Goal: Information Seeking & Learning: Learn about a topic

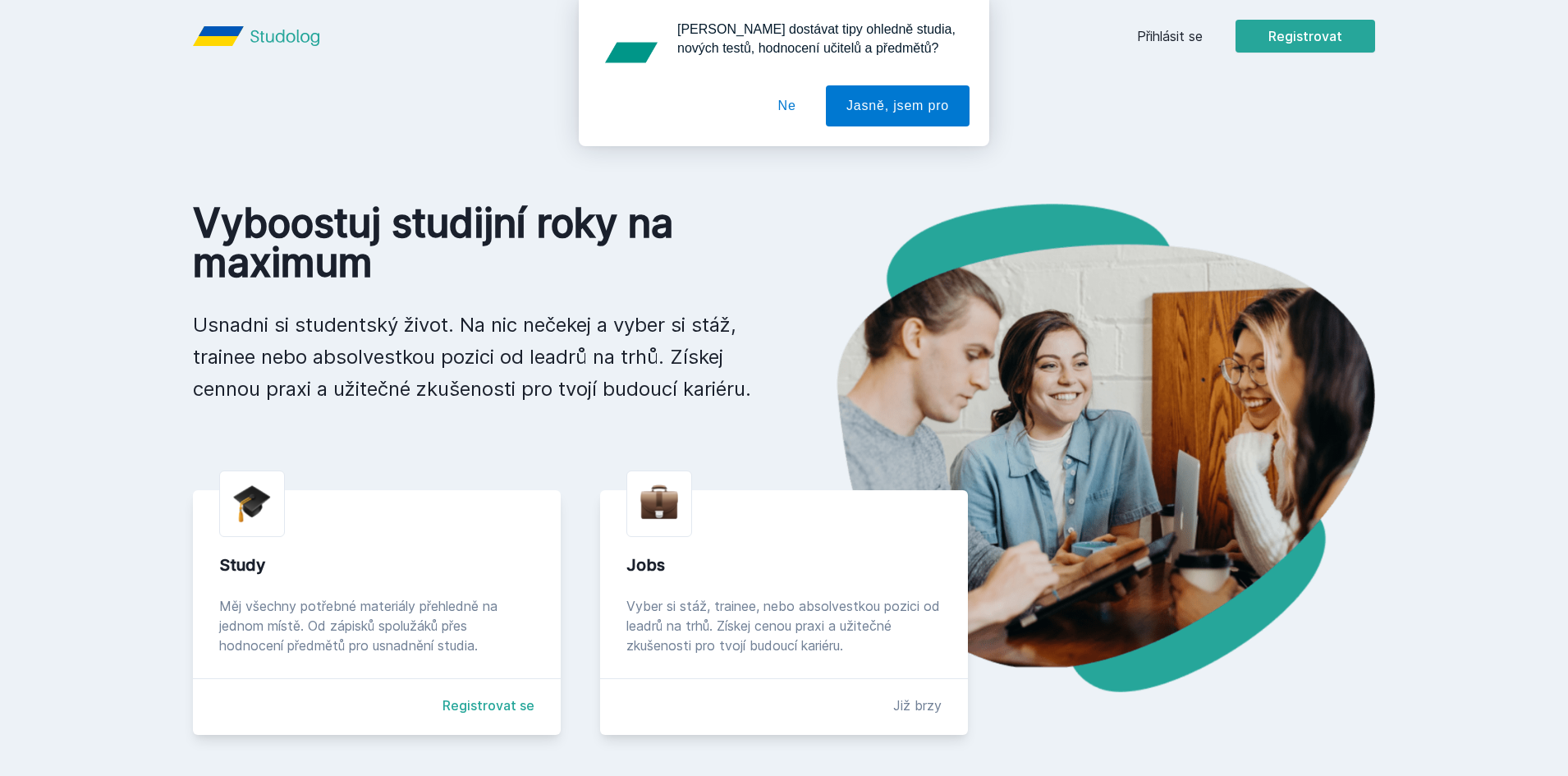
click at [771, 101] on button "Ne" at bounding box center [787, 106] width 59 height 41
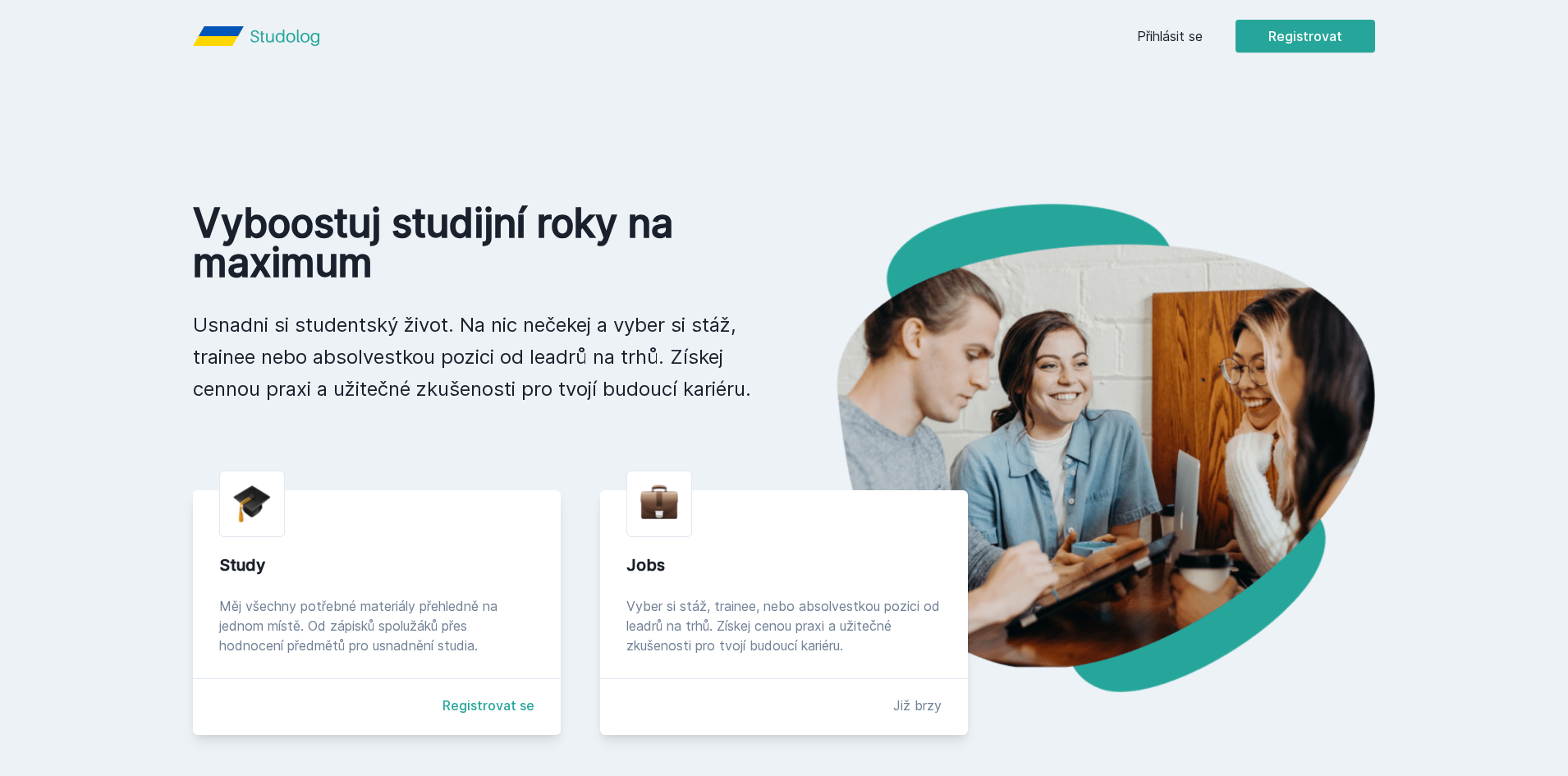
click at [1206, 27] on div "Přihlásit se Registrovat" at bounding box center [1256, 35] width 238 height 33
click at [1193, 33] on link "Přihlásit se" at bounding box center [1169, 36] width 65 height 19
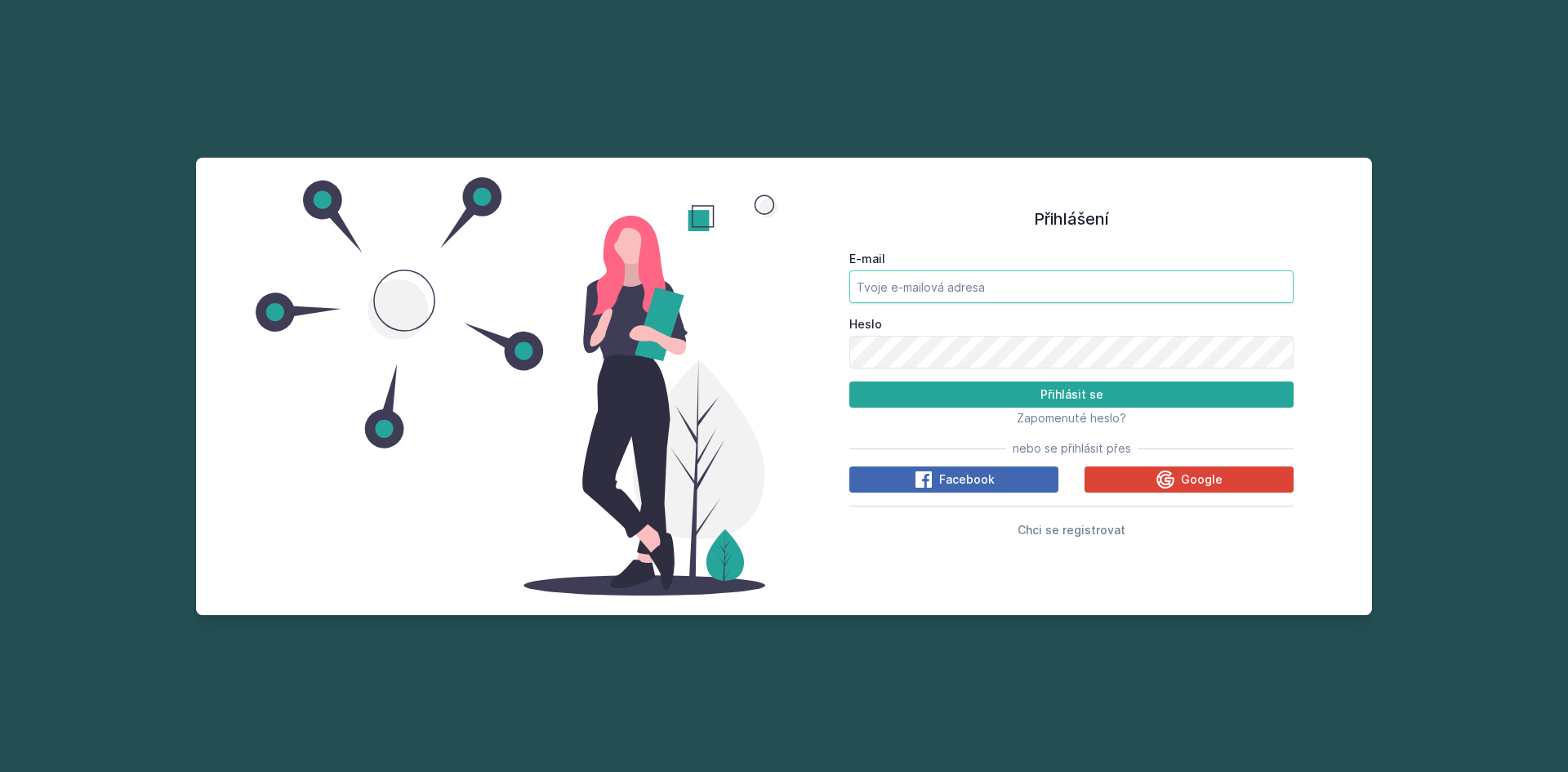
click at [922, 282] on input "E-mail" at bounding box center [1071, 286] width 444 height 32
type input "[EMAIL_ADDRESS][DOMAIN_NAME]"
click at [849, 382] on button "Přihlásit se" at bounding box center [1071, 395] width 444 height 26
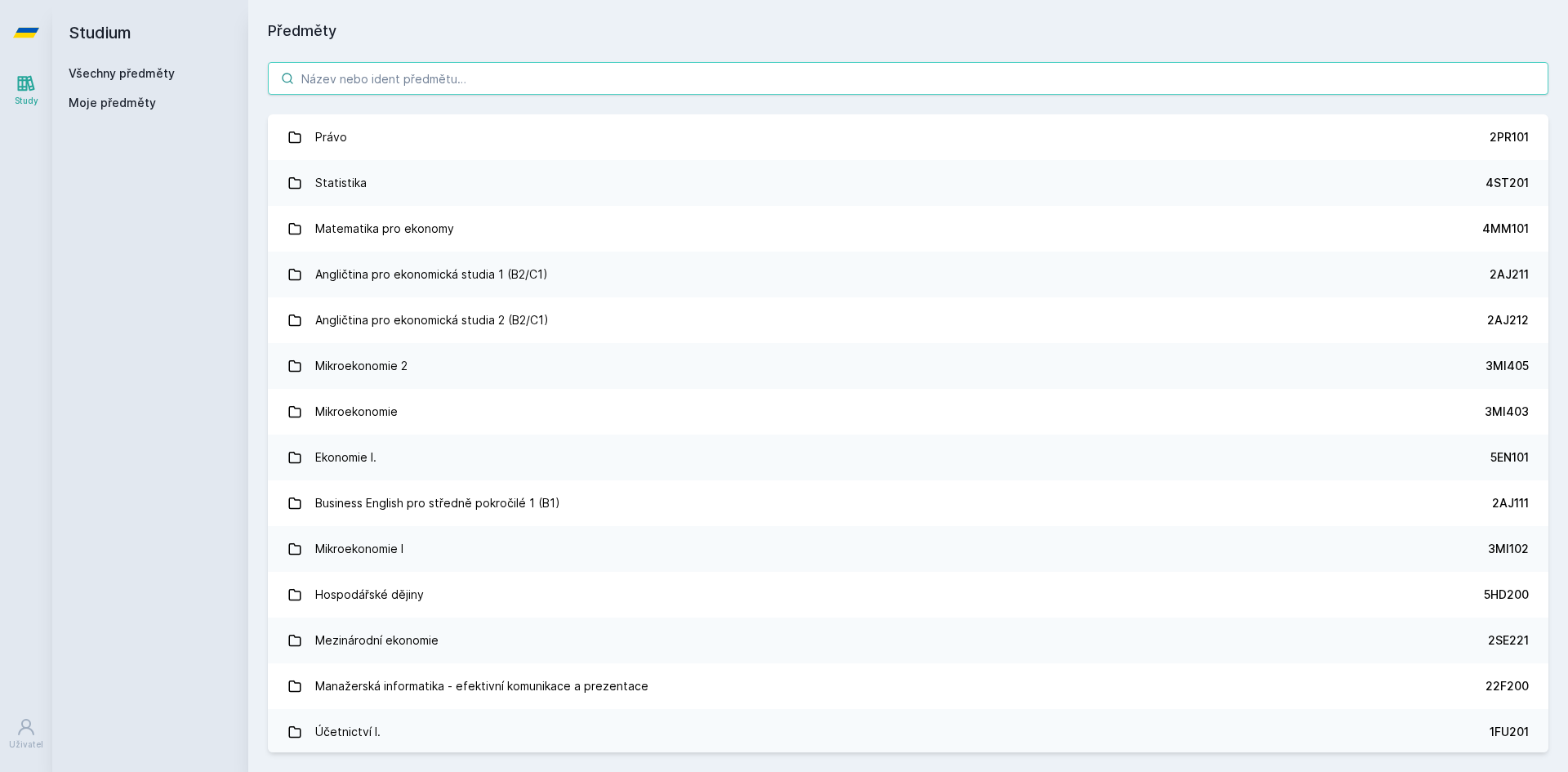
click at [473, 73] on input "search" at bounding box center [907, 78] width 1280 height 32
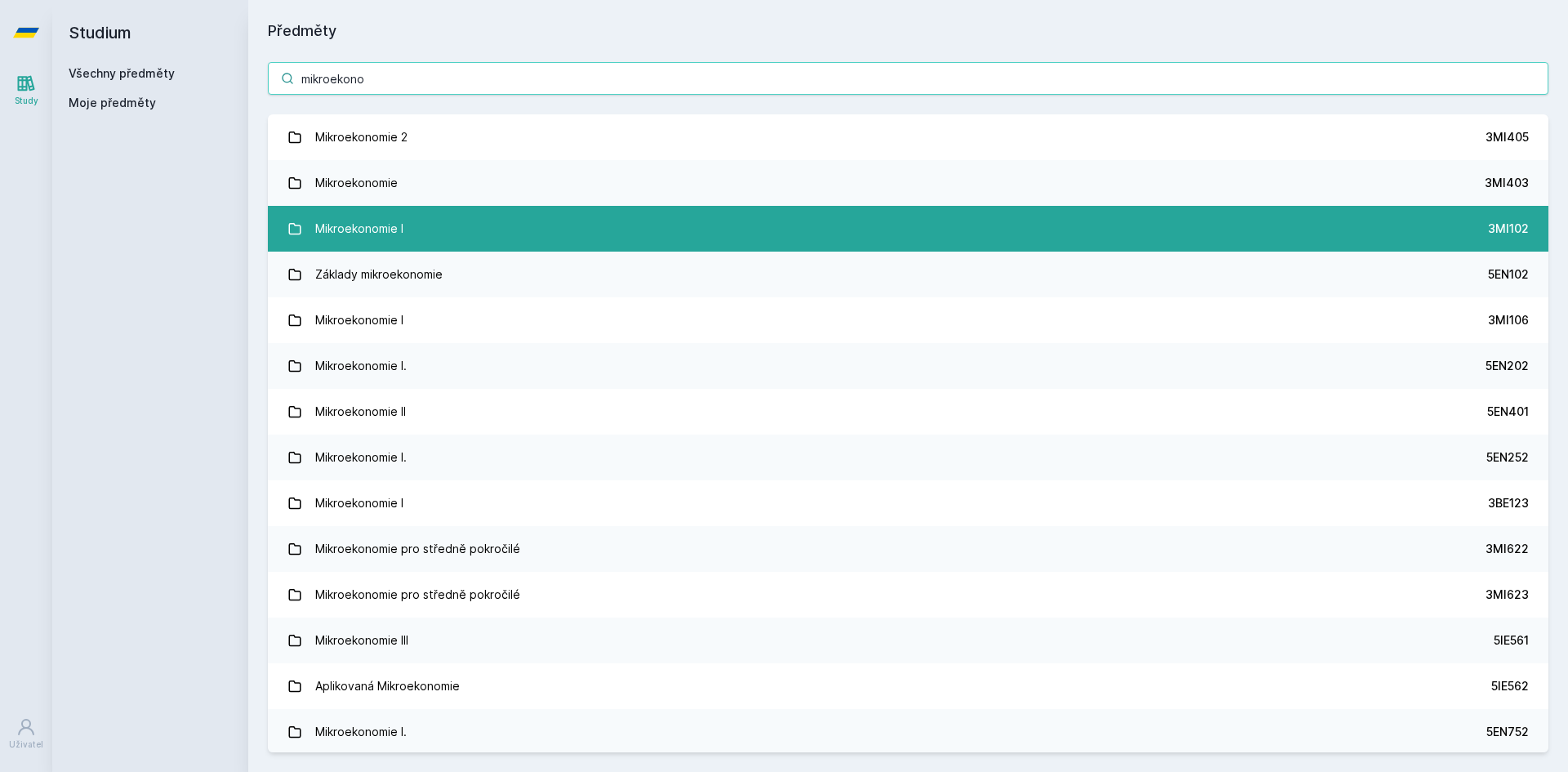
type input "mikroekono"
click at [478, 213] on link "Mikroekonomie I 3MI102" at bounding box center [907, 229] width 1280 height 46
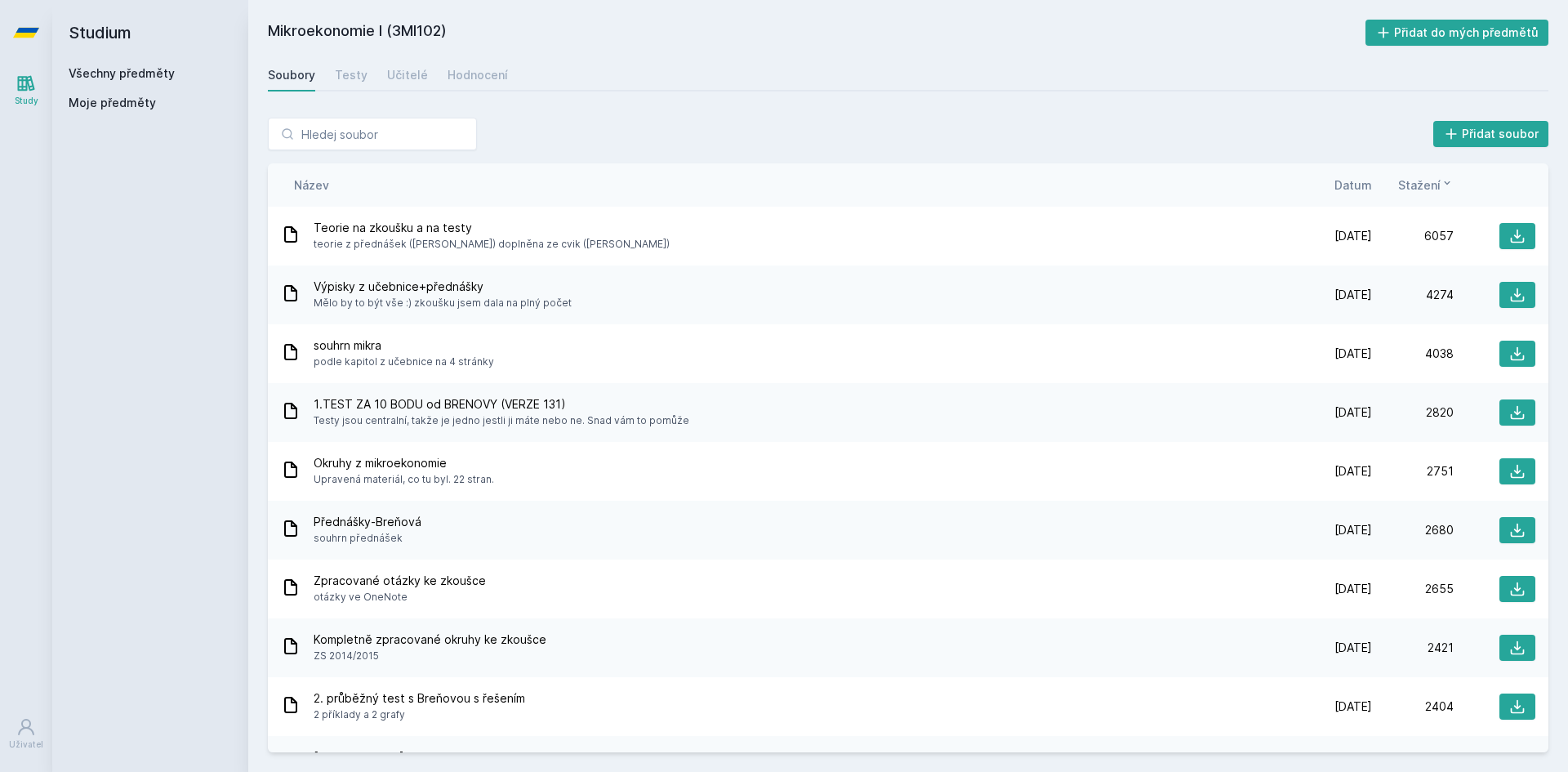
click at [377, 41] on h2 "Mikroekonomie I (3MI102)" at bounding box center [816, 32] width 1098 height 26
click at [283, 14] on div "Mikroekonomie I (3MI102) Přidat do mých předmětů [GEOGRAPHIC_DATA] Testy Učitel…" at bounding box center [908, 386] width 1320 height 772
copy h2 "Mikroekonomie"
click at [161, 72] on link "Všechny předměty" at bounding box center [121, 73] width 106 height 14
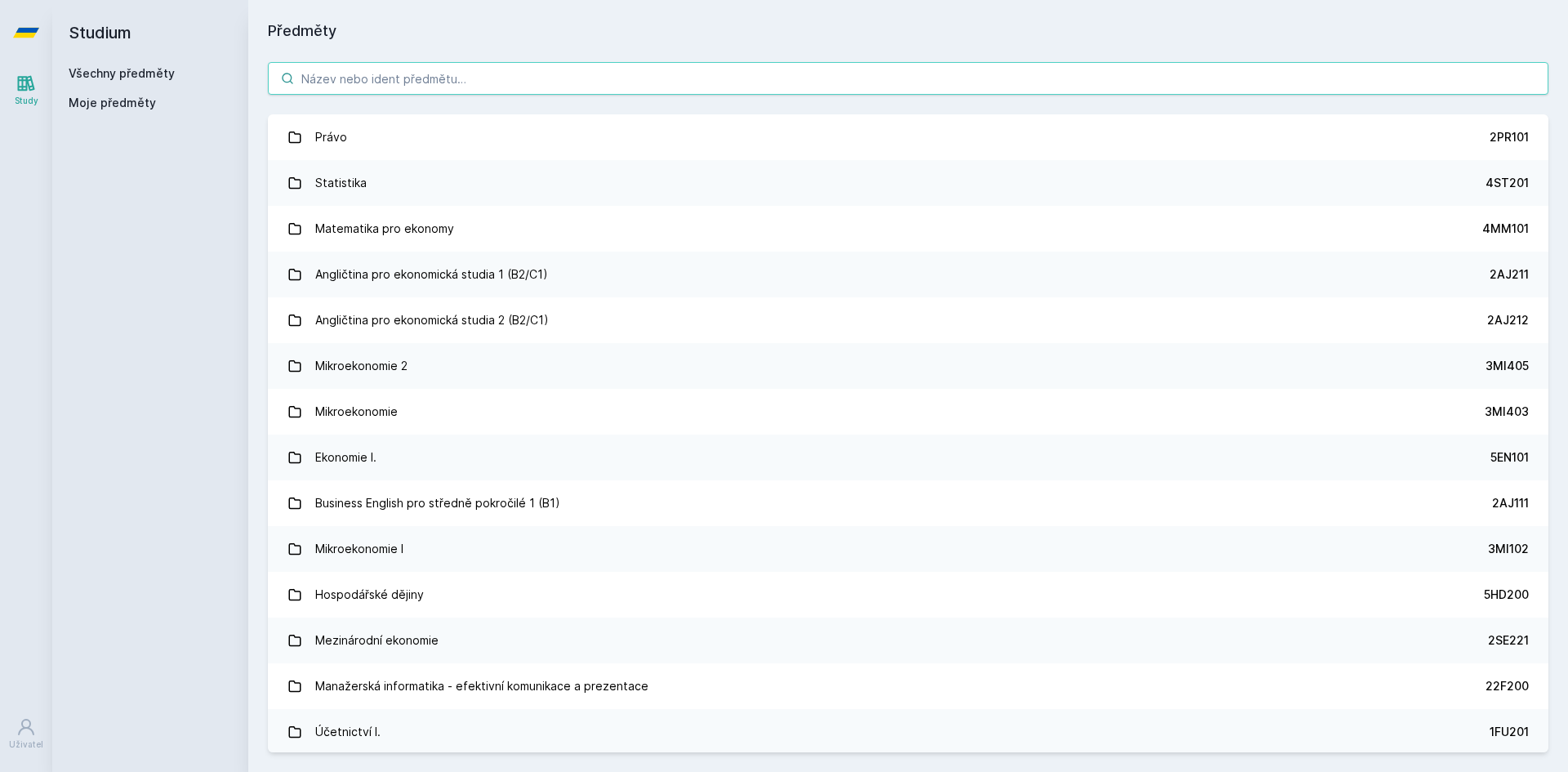
click at [409, 65] on input "search" at bounding box center [907, 78] width 1280 height 32
paste input "Mikroekonomie"
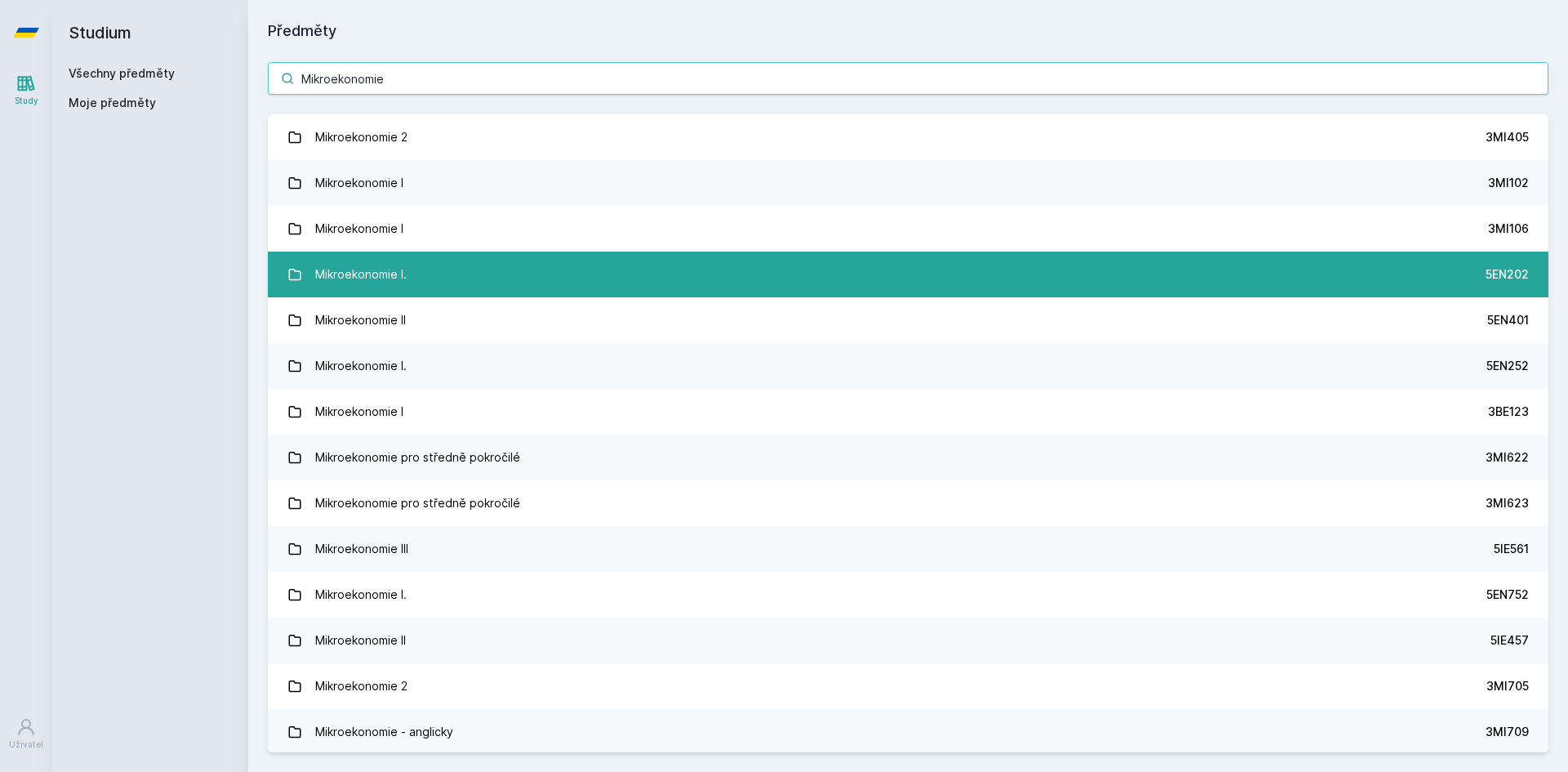
type input "Mikroekonomie"
click at [559, 259] on link "Mikroekonomie I. 5EN202" at bounding box center [907, 275] width 1280 height 46
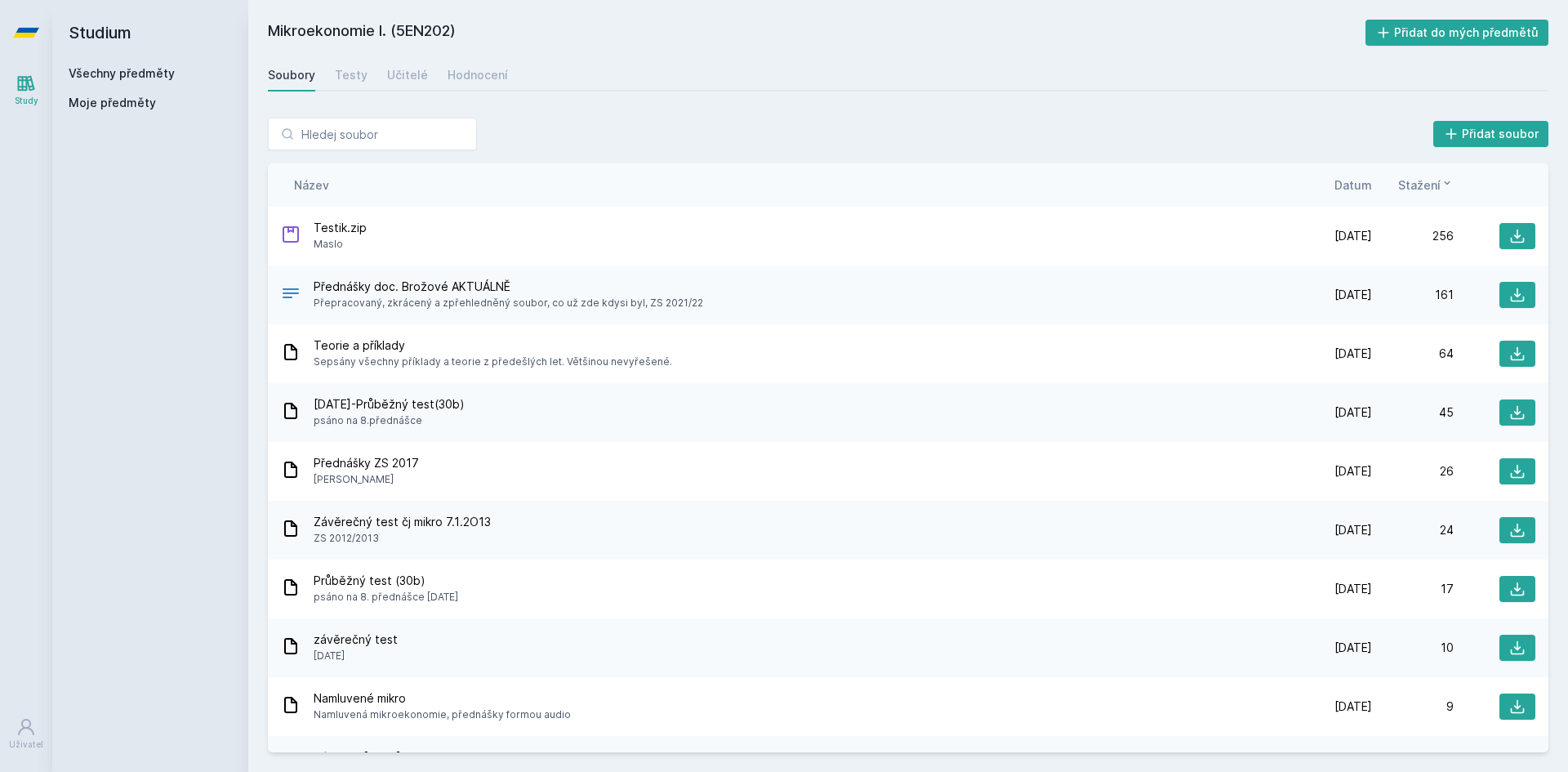
click at [426, 79] on div "Soubory Testy Učitelé Hodnocení" at bounding box center [907, 75] width 1280 height 32
click at [415, 76] on div "Učitelé" at bounding box center [407, 75] width 41 height 17
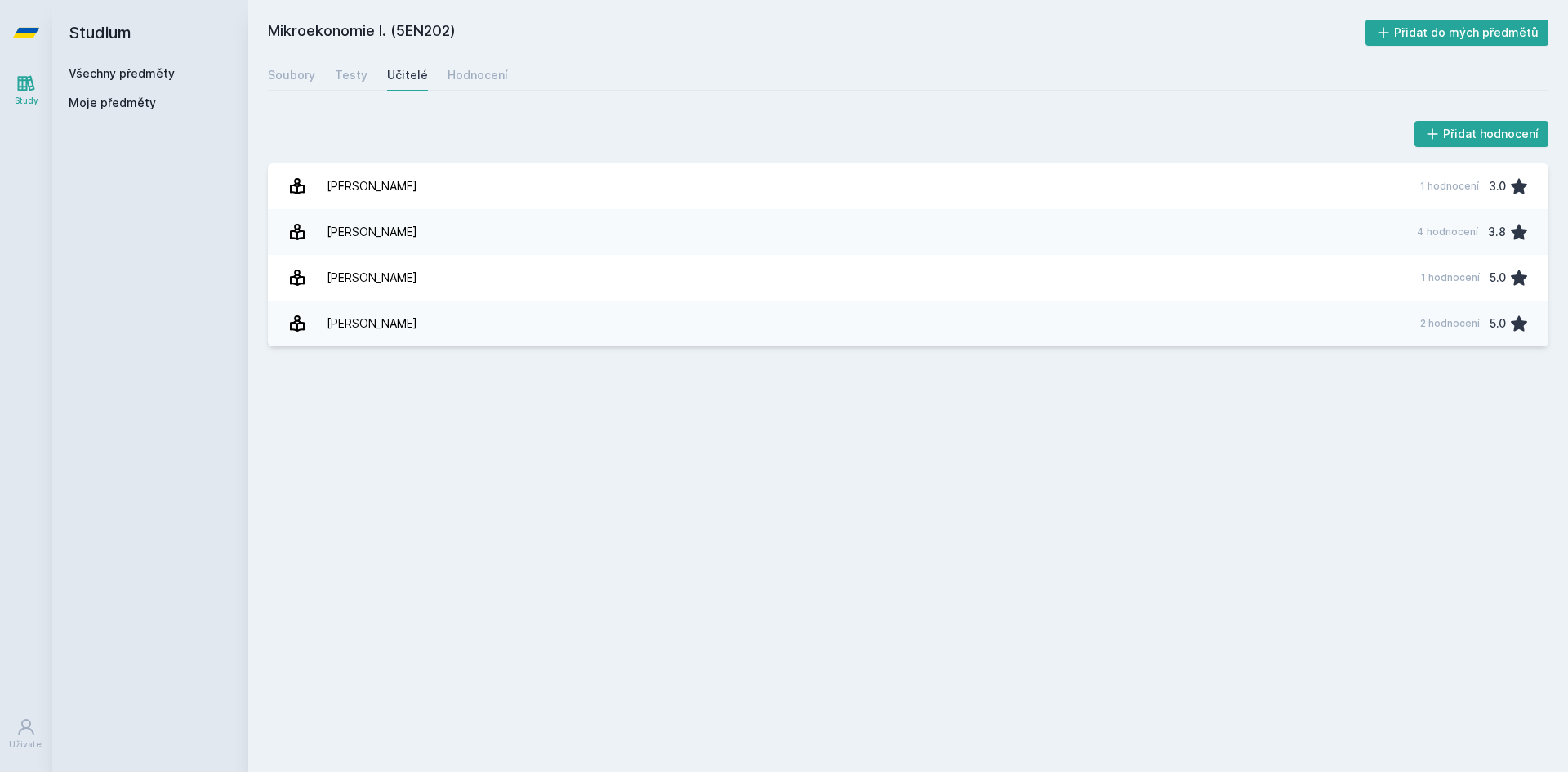
click at [169, 65] on div "Všechny předměty" at bounding box center [150, 73] width 163 height 17
click at [163, 71] on link "Všechny předměty" at bounding box center [121, 73] width 106 height 14
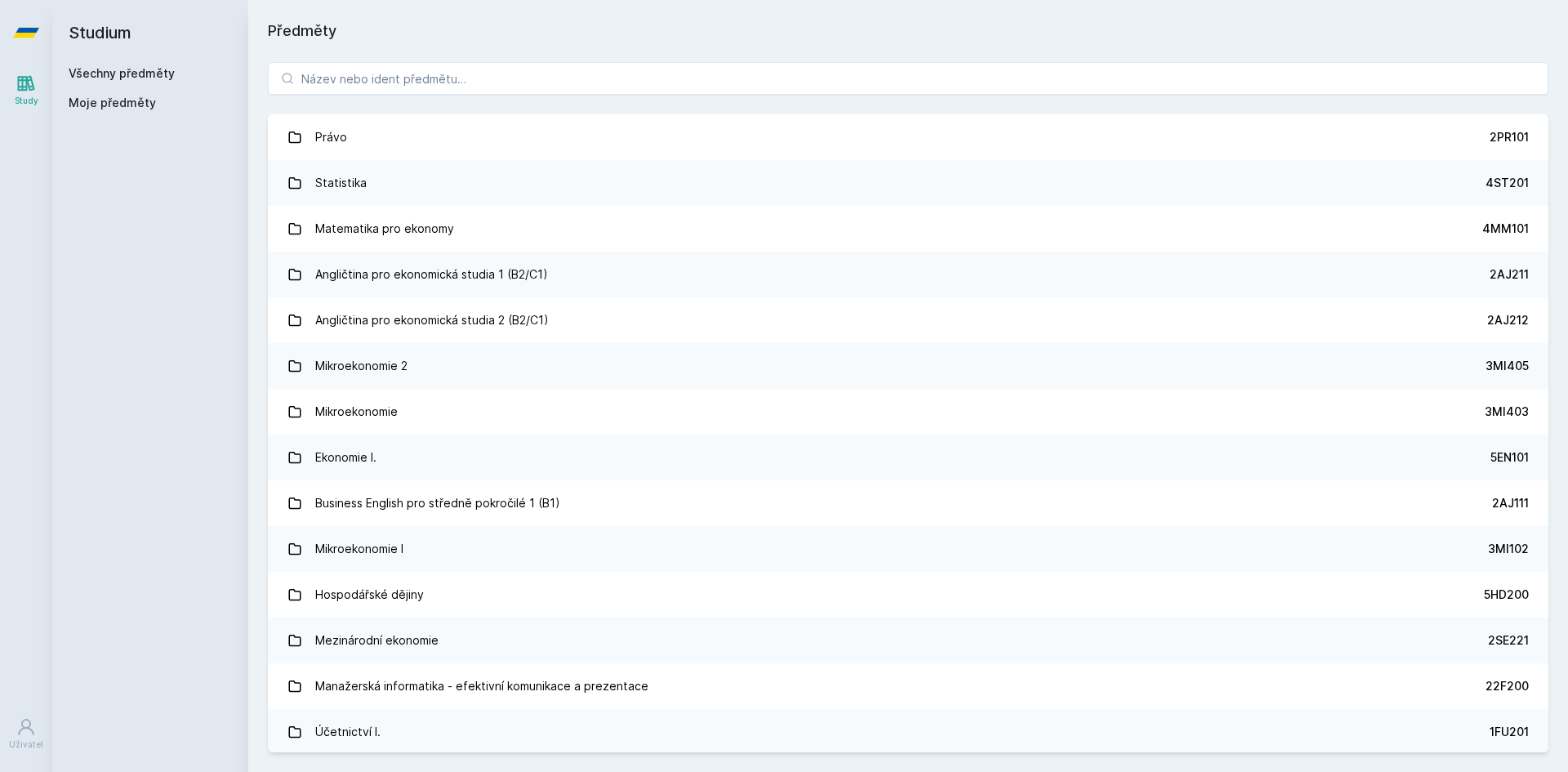
click at [356, 96] on div "Právo 2PR101 Statistika 4ST201 Matematika pro ekonomy 4MM101 Angličtina pro eko…" at bounding box center [908, 406] width 1320 height 729
click at [359, 89] on input "search" at bounding box center [907, 78] width 1280 height 32
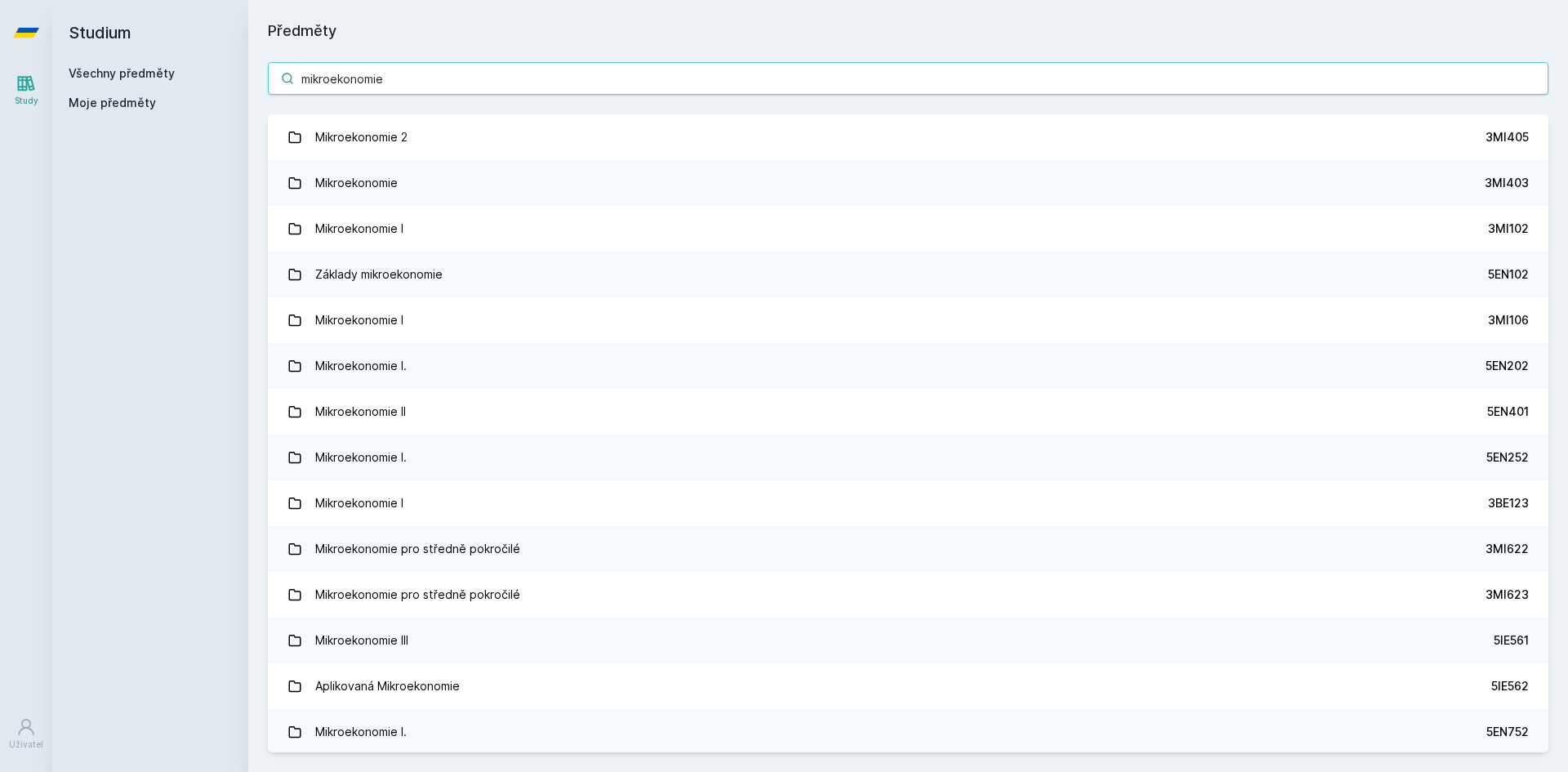
click at [469, 70] on input "mikroekonomie" at bounding box center [907, 78] width 1280 height 32
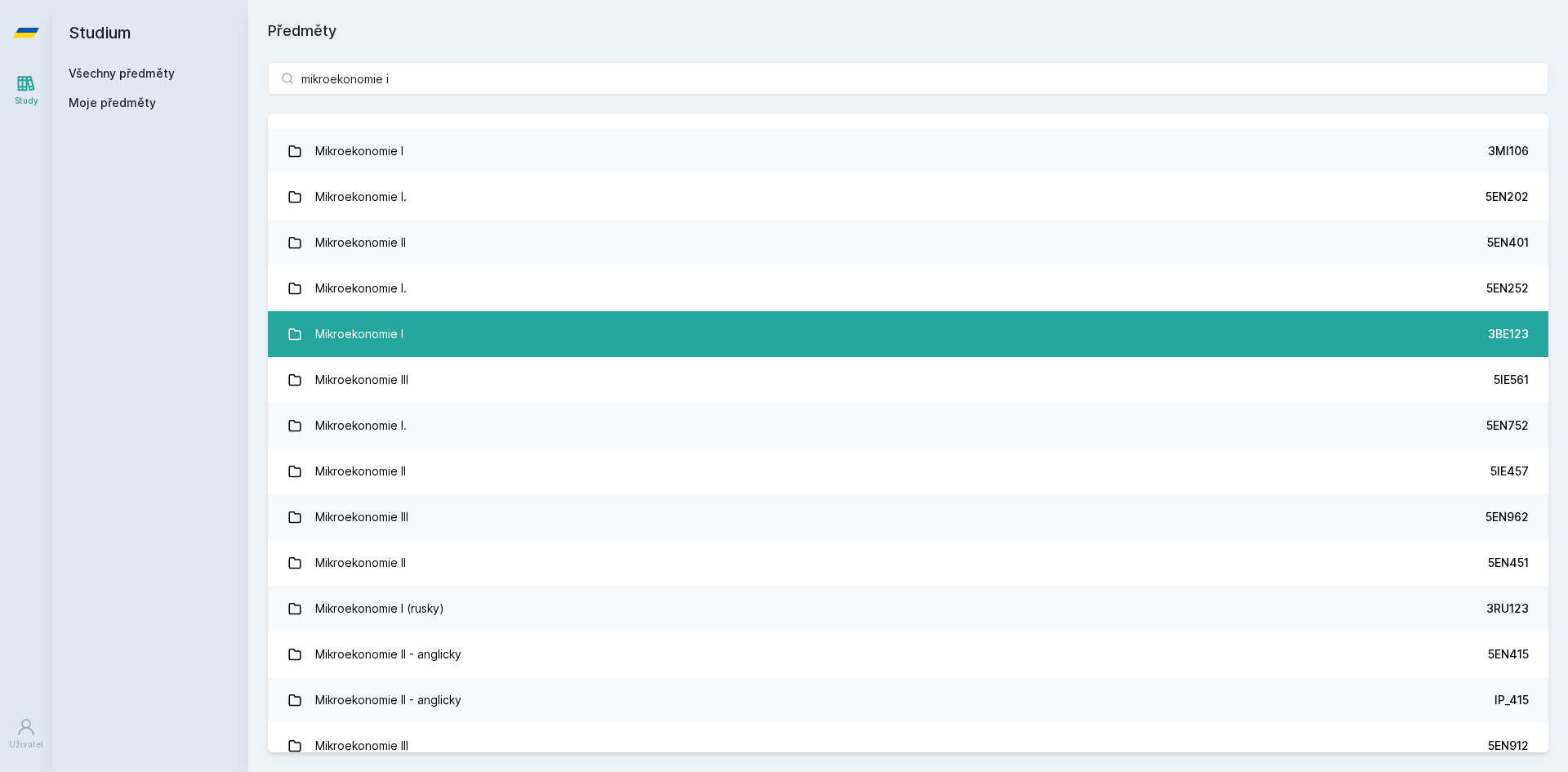
scroll to position [48, 0]
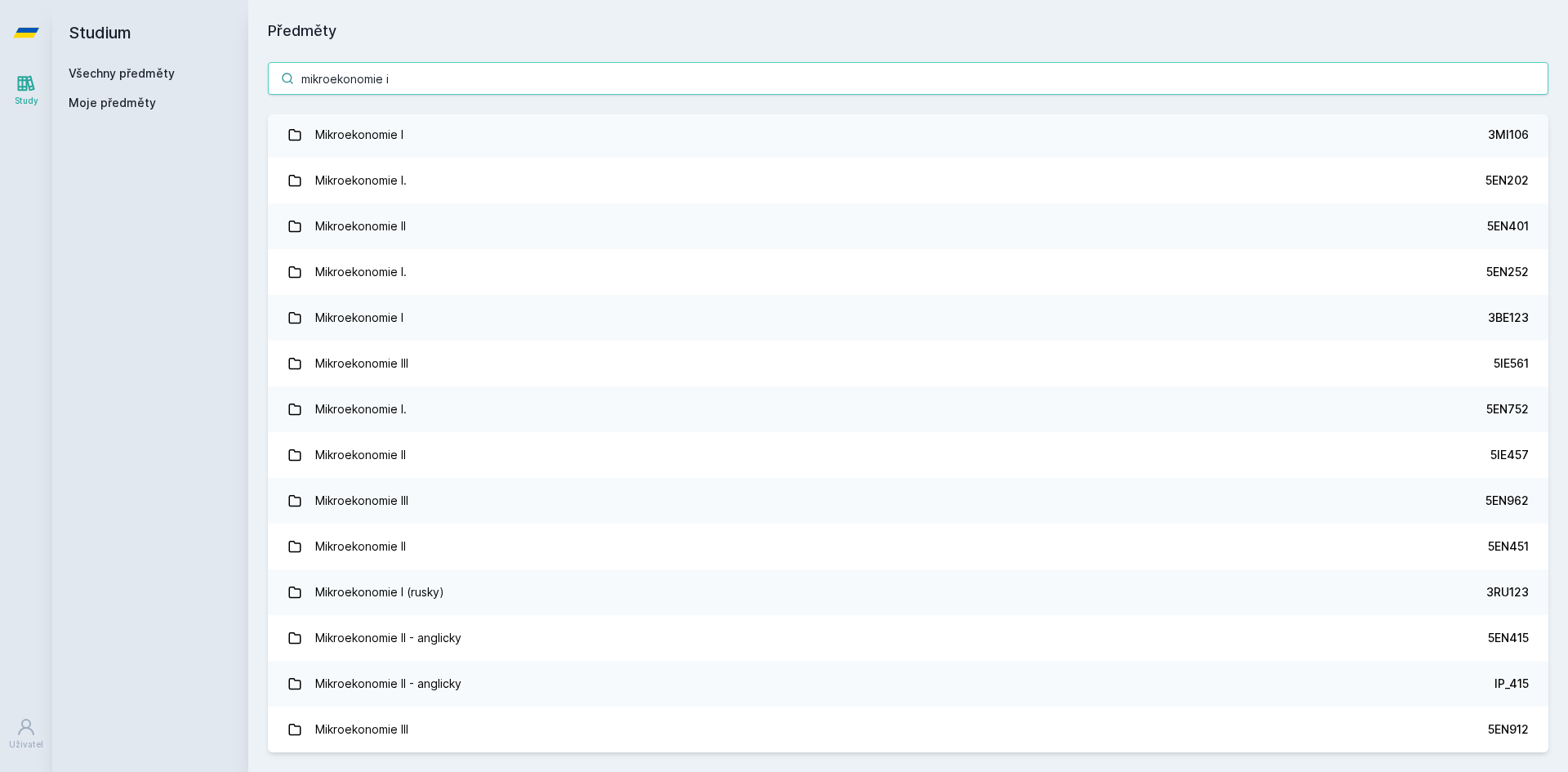
click at [512, 65] on input "mikroekonomie i" at bounding box center [907, 78] width 1280 height 32
click at [510, 63] on input "mikroekonomie i" at bounding box center [907, 78] width 1280 height 32
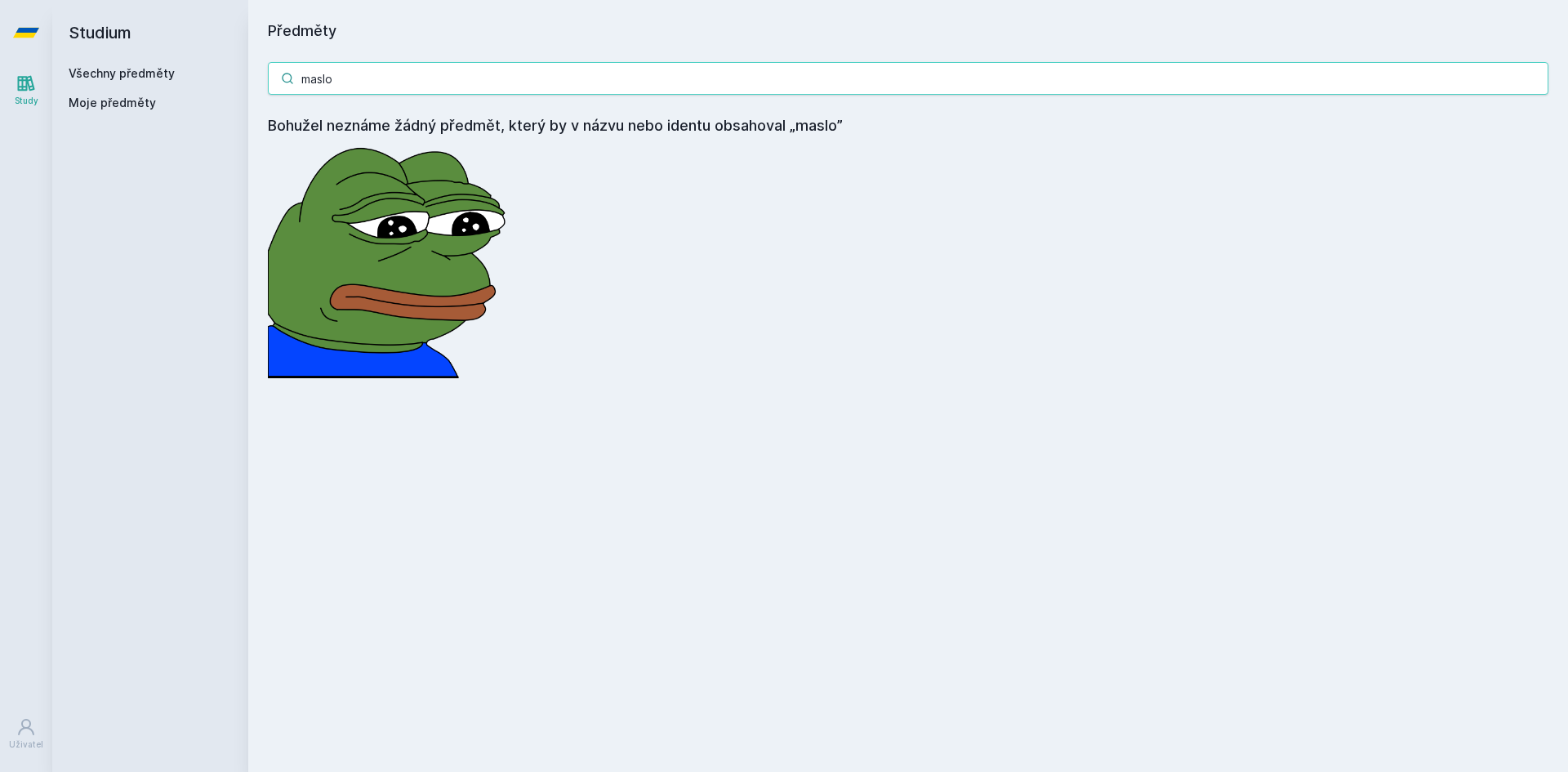
type input "maslo"
click at [13, 63] on icon at bounding box center [26, 32] width 26 height 65
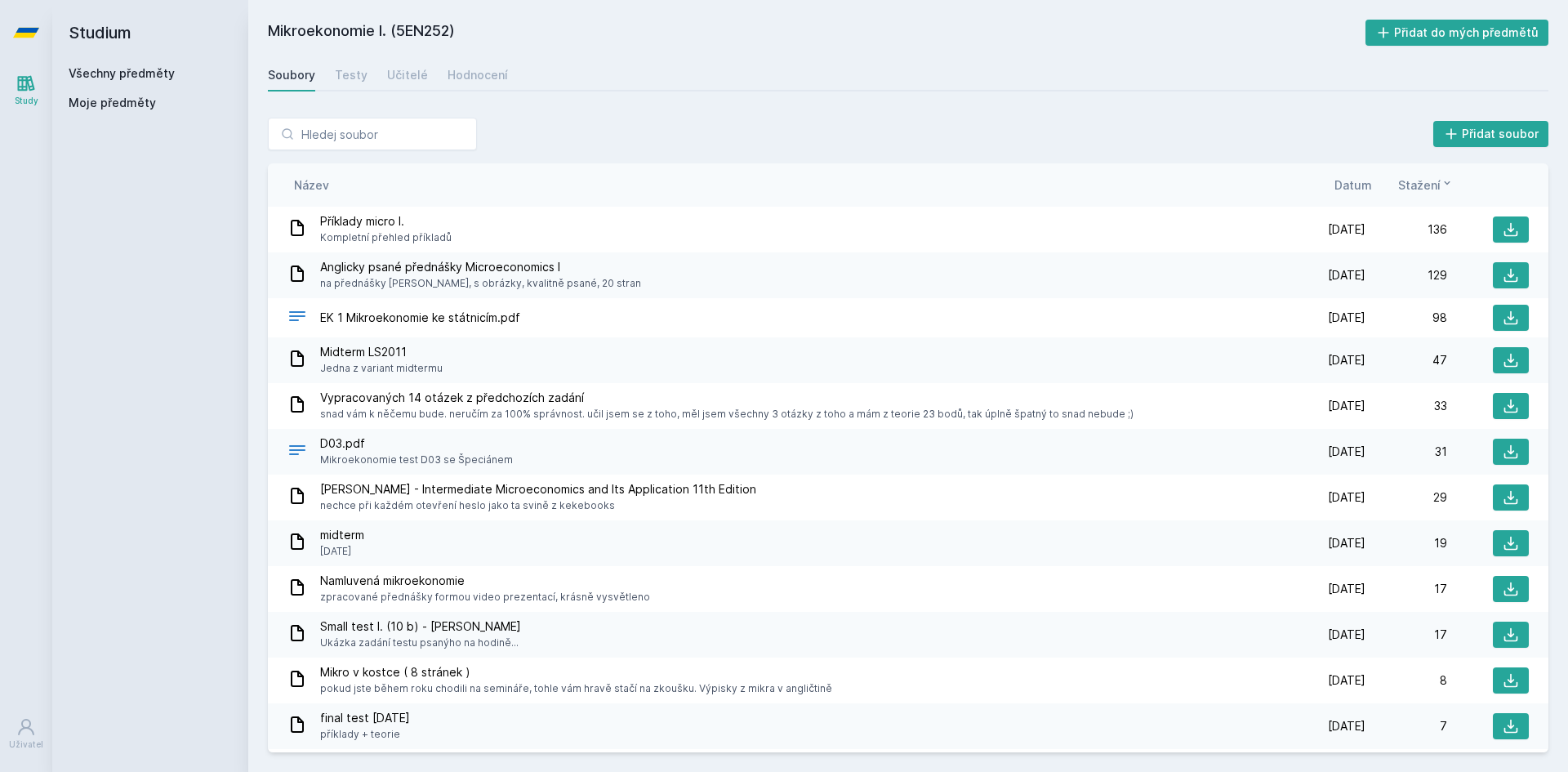
click at [379, 75] on div "Soubory Testy Učitelé Hodnocení" at bounding box center [907, 75] width 1280 height 32
click at [397, 69] on div "Učitelé" at bounding box center [407, 75] width 41 height 17
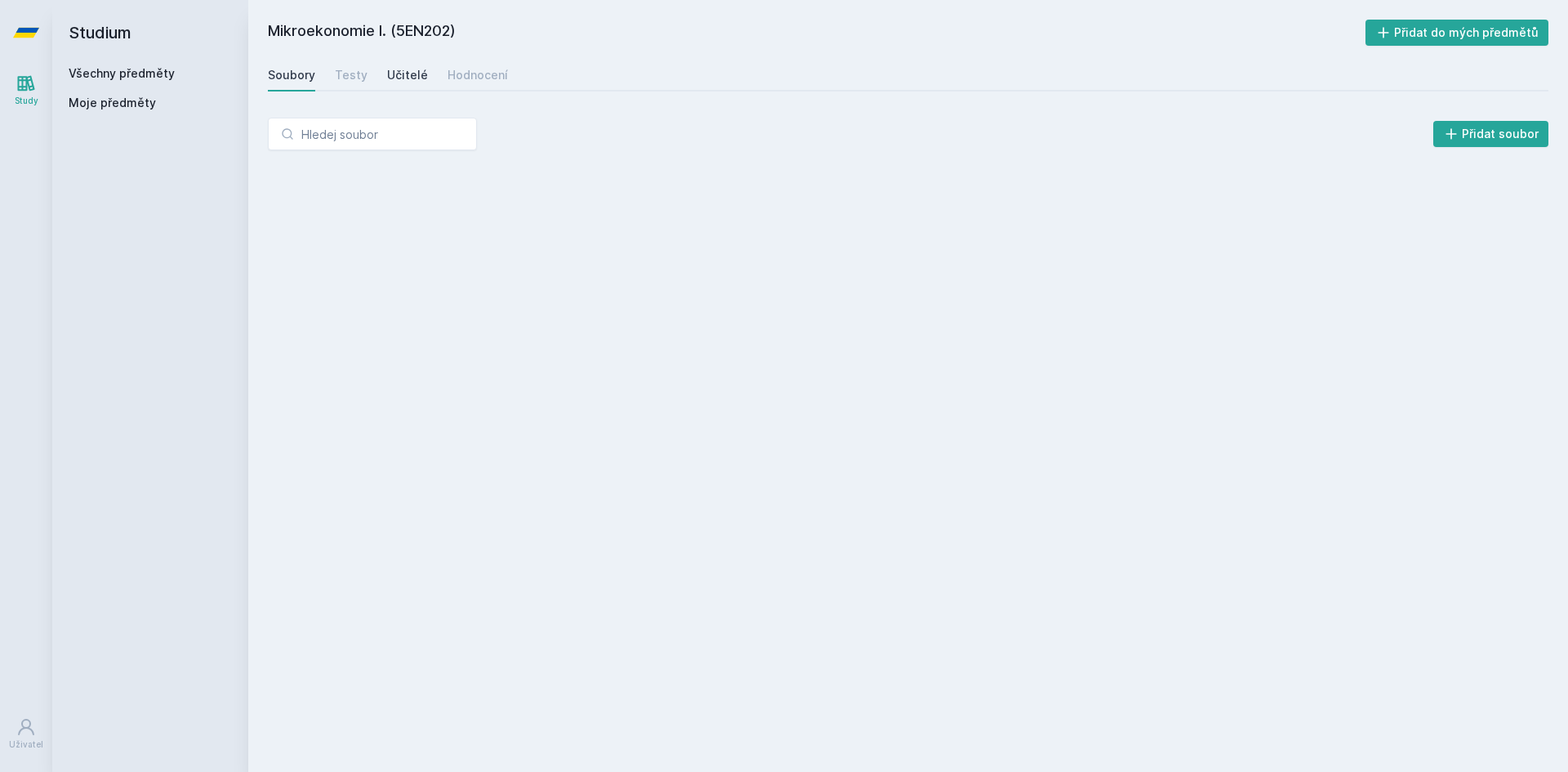
click at [419, 76] on div "Učitelé" at bounding box center [407, 75] width 41 height 17
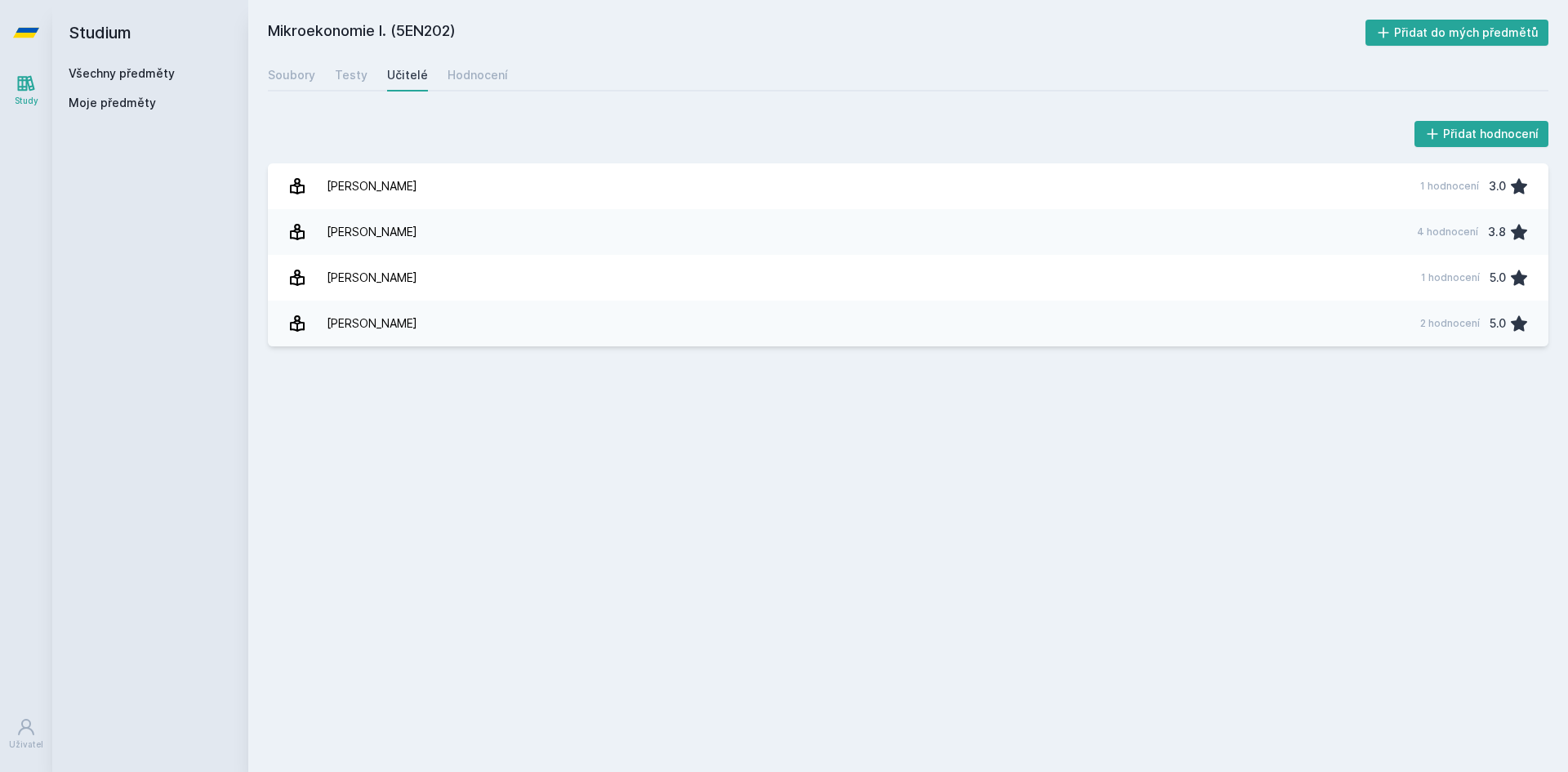
click at [419, 76] on div "Učitelé" at bounding box center [407, 75] width 41 height 17
